Goal: Use online tool/utility: Use online tool/utility

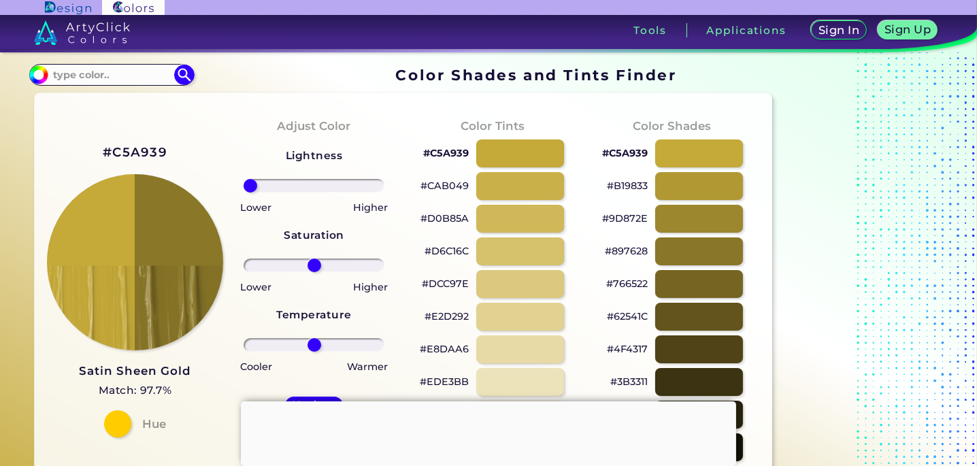
type input "-100"
click at [244, 193] on input "range" at bounding box center [315, 186] width 142 height 14
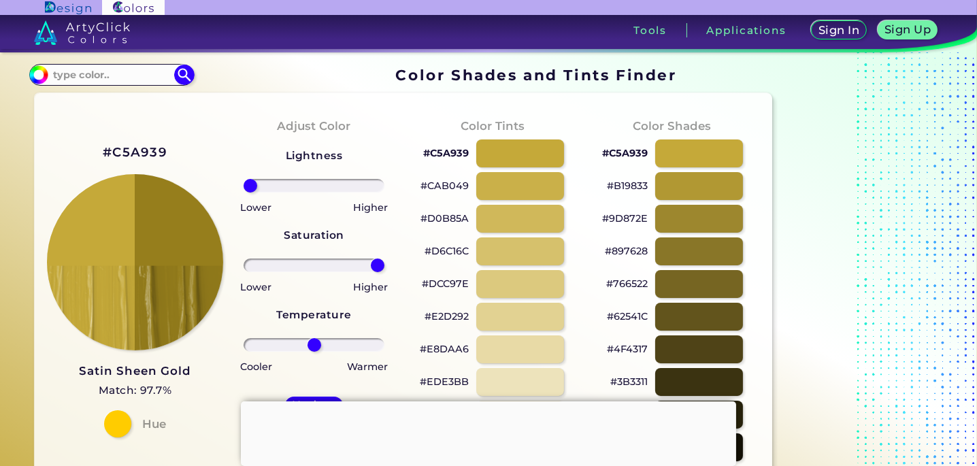
drag, startPoint x: 306, startPoint y: 263, endPoint x: 397, endPoint y: 267, distance: 91.3
type input "100"
click at [385, 267] on input "range" at bounding box center [315, 266] width 142 height 14
drag, startPoint x: 314, startPoint y: 352, endPoint x: 350, endPoint y: 347, distance: 37.1
click at [357, 348] on div at bounding box center [313, 345] width 157 height 16
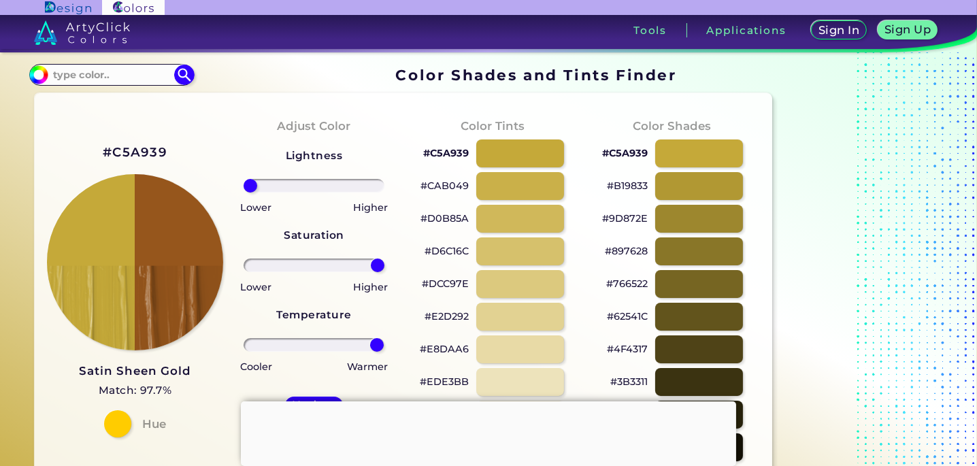
drag, startPoint x: 322, startPoint y: 345, endPoint x: 373, endPoint y: 318, distance: 57.5
type input "99"
click at [377, 341] on input "range" at bounding box center [315, 345] width 142 height 14
click at [373, 273] on div "Lightness Saturation Temperature Lower Higher Lower Higher Cooler Warmer Update…" at bounding box center [313, 300] width 157 height 327
click at [369, 248] on div "Lightness Saturation Temperature Lower Higher Lower Higher Cooler Warmer Update…" at bounding box center [313, 300] width 157 height 327
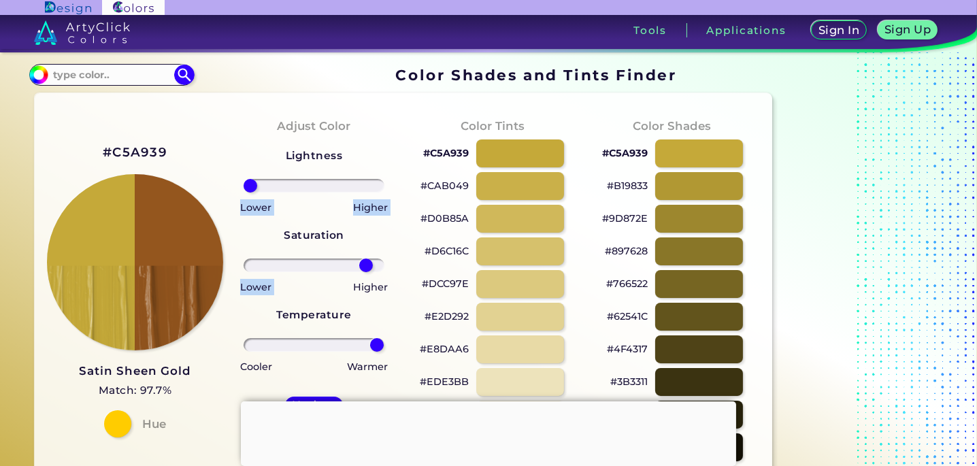
click at [369, 250] on div "Lightness Saturation Temperature Lower Higher Lower Higher Cooler Warmer Update…" at bounding box center [313, 300] width 157 height 327
click at [370, 250] on div "Lightness Saturation Temperature Lower Higher Lower Higher Cooler Warmer Update…" at bounding box center [313, 300] width 157 height 327
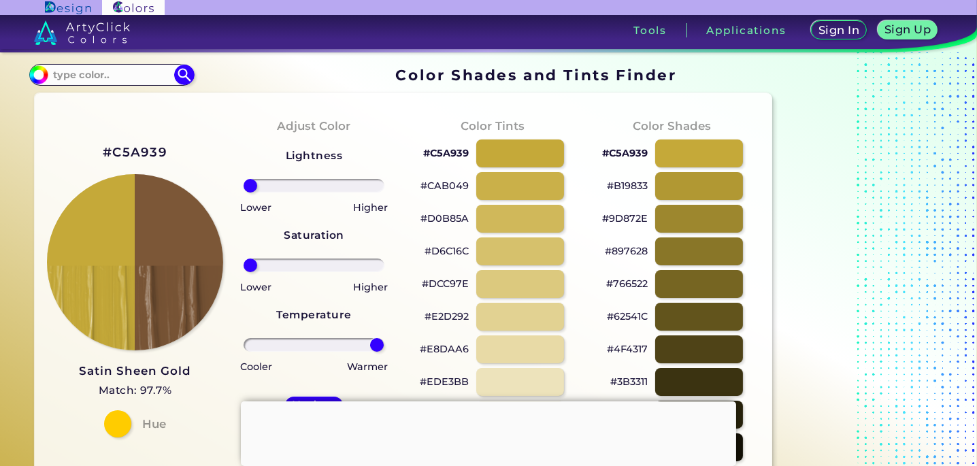
drag, startPoint x: 365, startPoint y: 263, endPoint x: 237, endPoint y: 271, distance: 128.9
type input "-100"
click at [244, 271] on input "range" at bounding box center [315, 266] width 142 height 14
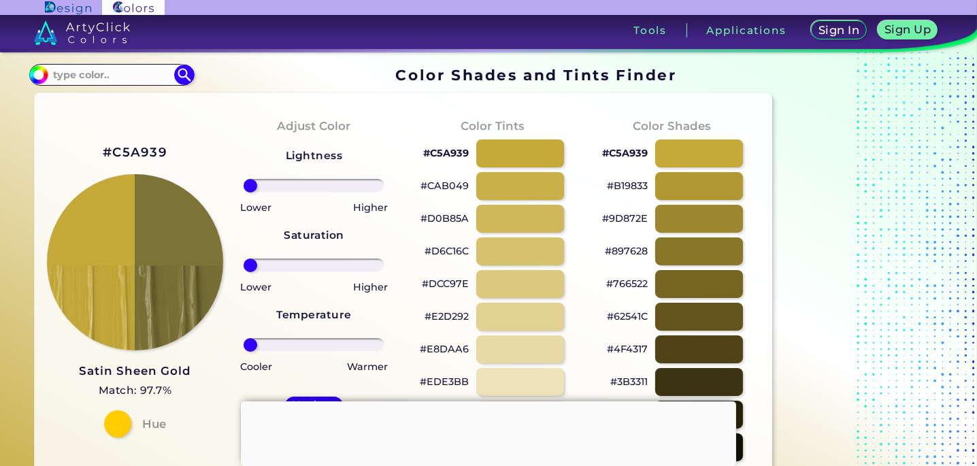
drag, startPoint x: 376, startPoint y: 344, endPoint x: 197, endPoint y: 342, distance: 179.6
type input "-100"
click at [244, 342] on input "range" at bounding box center [315, 345] width 142 height 14
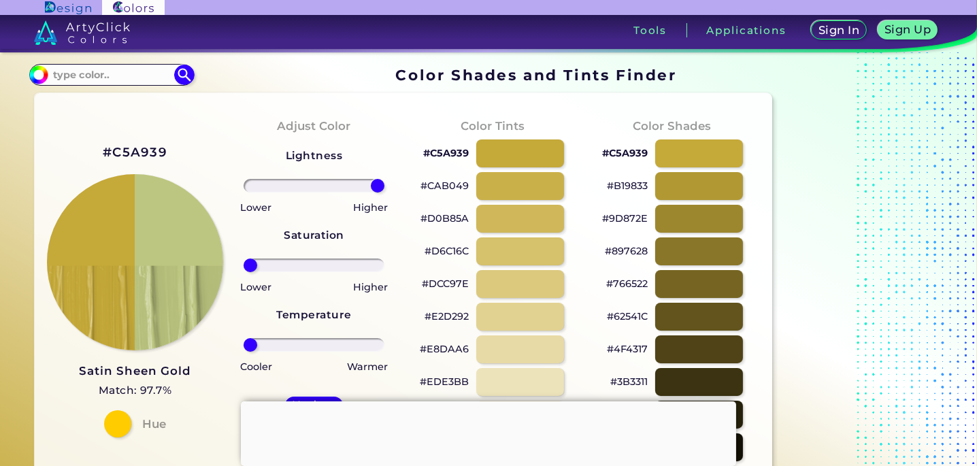
drag, startPoint x: 254, startPoint y: 189, endPoint x: 405, endPoint y: 206, distance: 151.3
type input "100"
click at [385, 193] on input "range" at bounding box center [315, 186] width 142 height 14
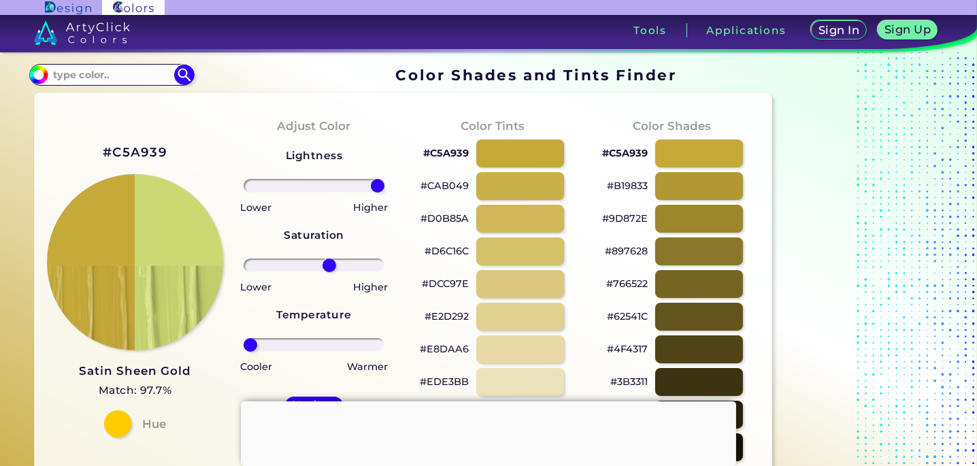
drag, startPoint x: 258, startPoint y: 265, endPoint x: 329, endPoint y: 267, distance: 71.5
type input "24"
click at [329, 267] on input "range" at bounding box center [315, 266] width 142 height 14
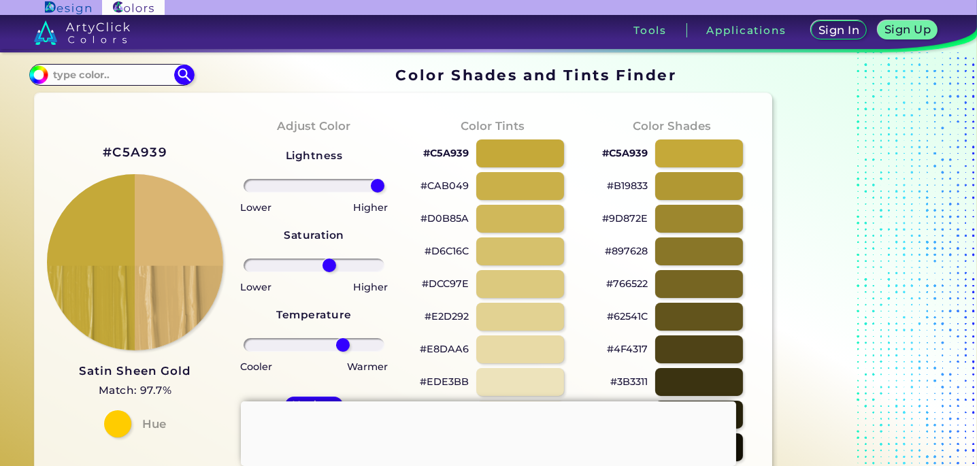
drag, startPoint x: 270, startPoint y: 347, endPoint x: 342, endPoint y: 345, distance: 72.2
type input "45"
click at [342, 345] on input "range" at bounding box center [315, 345] width 142 height 14
drag, startPoint x: 329, startPoint y: 266, endPoint x: 299, endPoint y: 272, distance: 30.6
type input "-22"
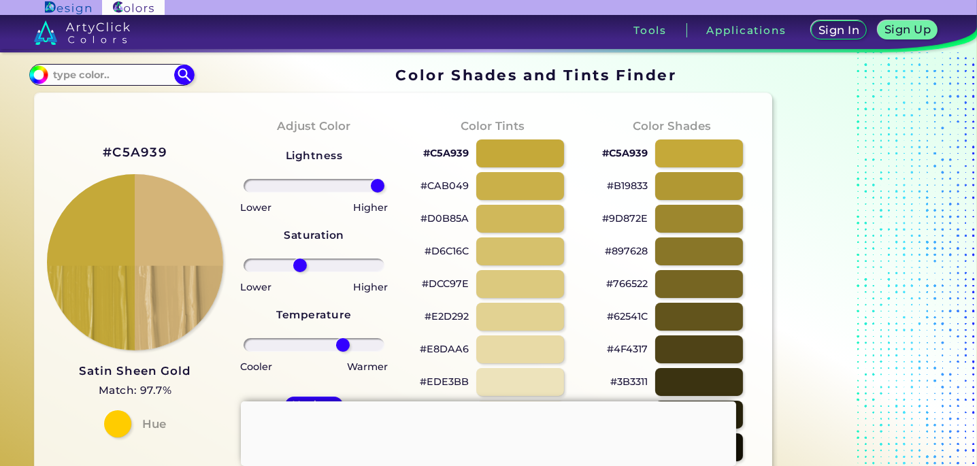
click at [299, 272] on input "range" at bounding box center [315, 266] width 142 height 14
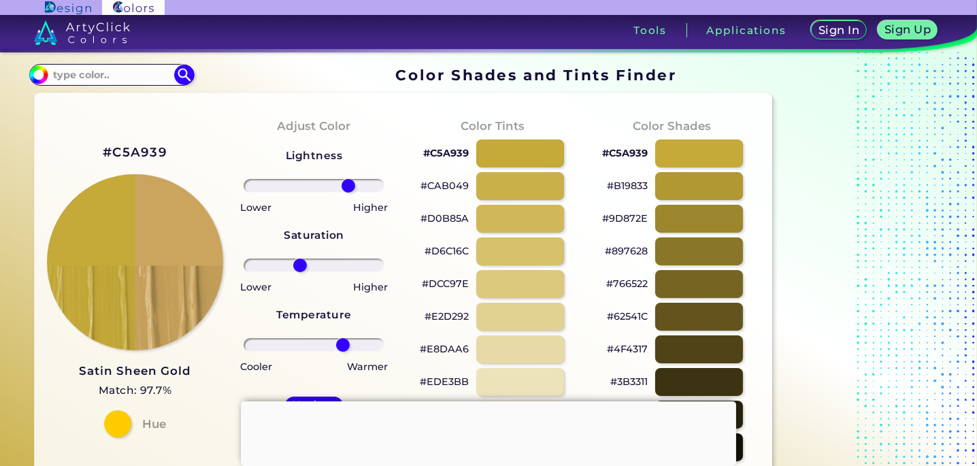
drag, startPoint x: 376, startPoint y: 186, endPoint x: 348, endPoint y: 194, distance: 29.1
click at [348, 193] on input "range" at bounding box center [315, 186] width 142 height 14
click at [351, 193] on div "Lightness Saturation Temperature Lower Higher Lower Higher Cooler Warmer Update…" at bounding box center [313, 300] width 157 height 327
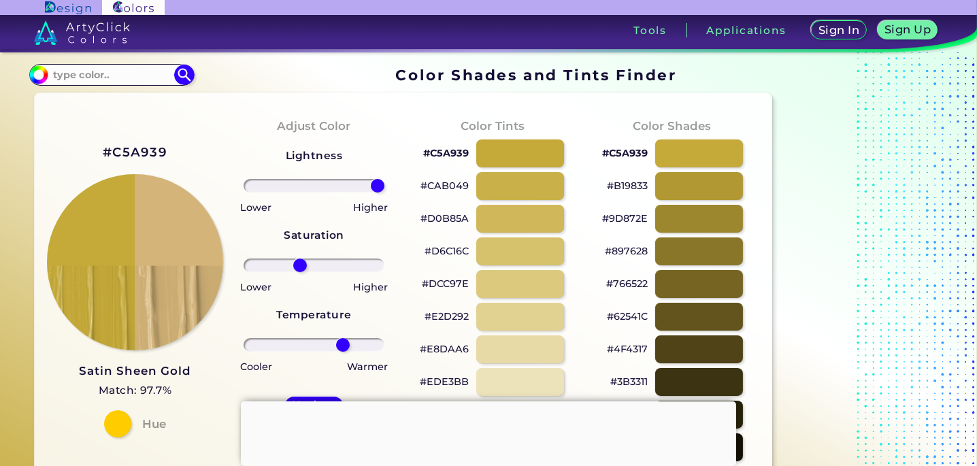
drag, startPoint x: 354, startPoint y: 189, endPoint x: 389, endPoint y: 188, distance: 34.7
type input "100"
click at [385, 188] on input "range" at bounding box center [315, 186] width 142 height 14
drag, startPoint x: 170, startPoint y: 146, endPoint x: 99, endPoint y: 151, distance: 71.7
click at [99, 151] on div "#C5A939 Satin Sheen Gold Match: 97.7% Hue" at bounding box center [135, 289] width 179 height 370
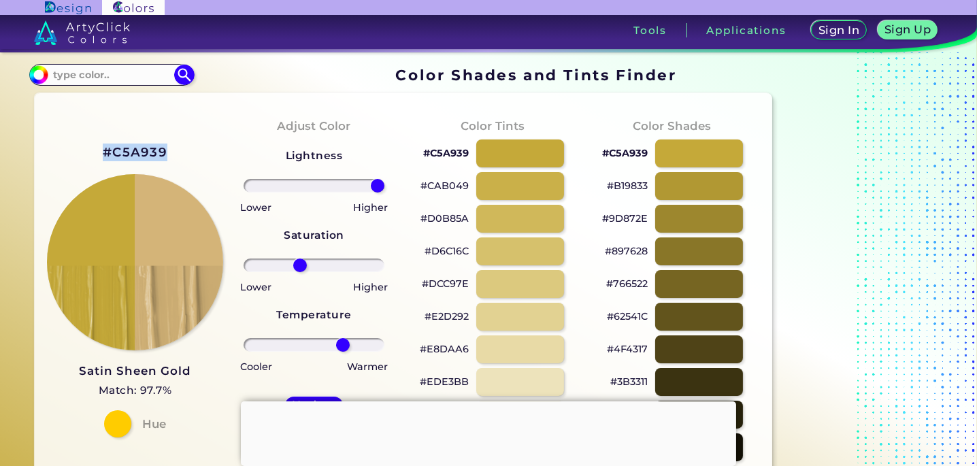
copy h2 "#C5A939"
click at [462, 108] on div "Color Tints #C5A939 #CAB049 #D0B85A #D6C16C #DCC97E #E2D292 #E8DAA6 #EDE3BB #F3…" at bounding box center [492, 289] width 179 height 370
